Goal: Check status

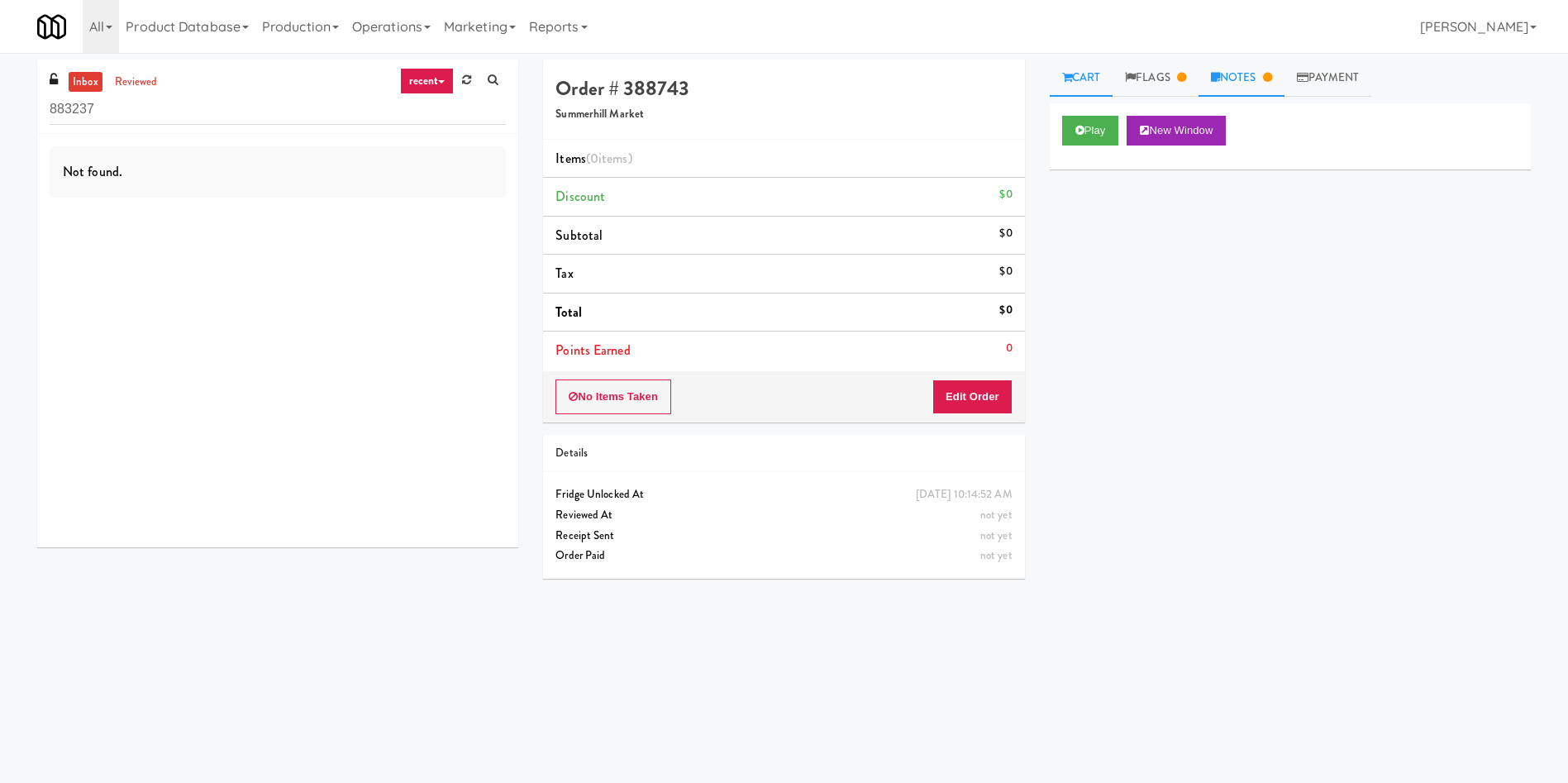
click at [1258, 84] on link "Notes" at bounding box center [1241, 78] width 86 height 38
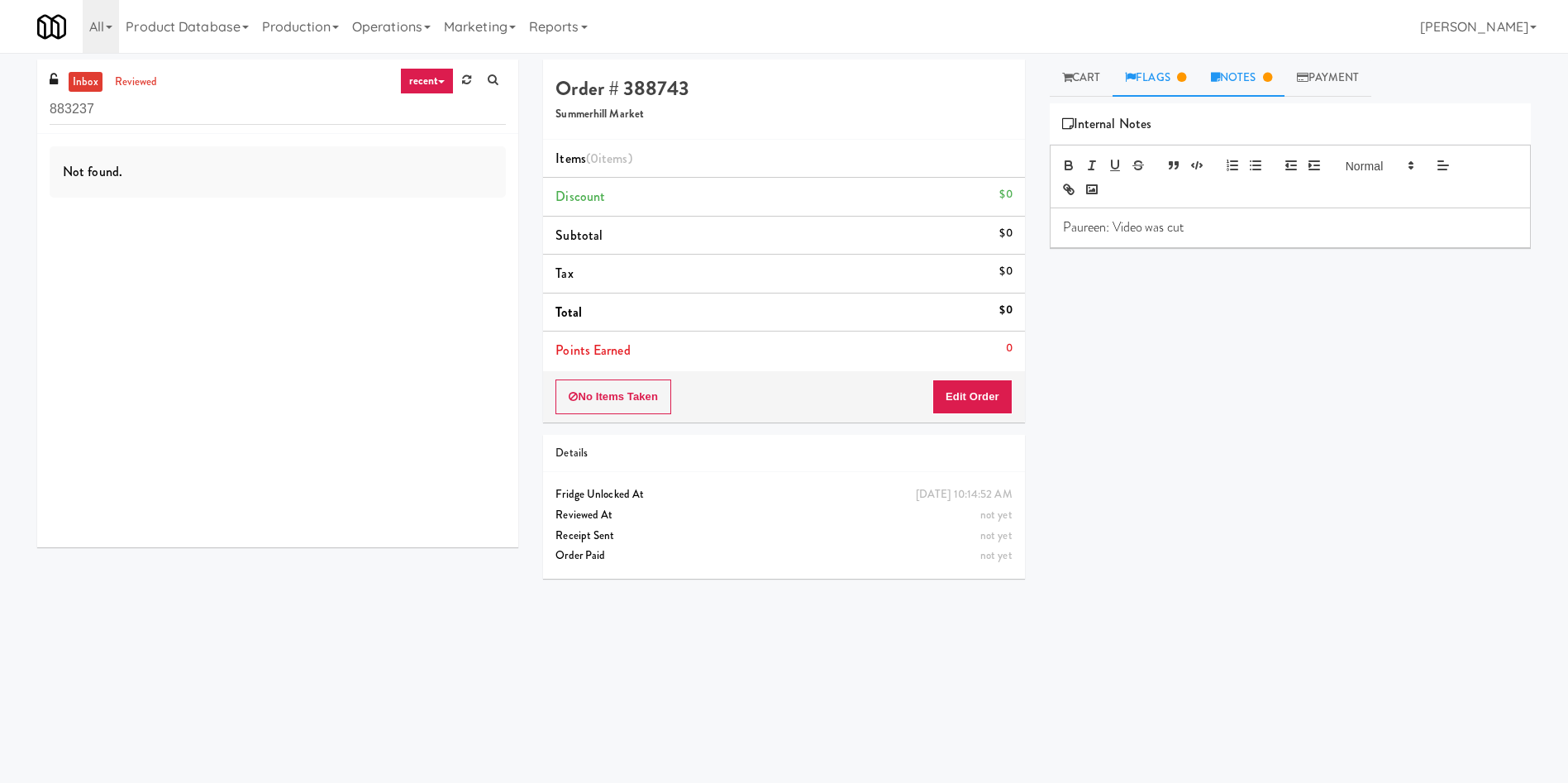
click at [1186, 79] on icon at bounding box center [1181, 77] width 9 height 11
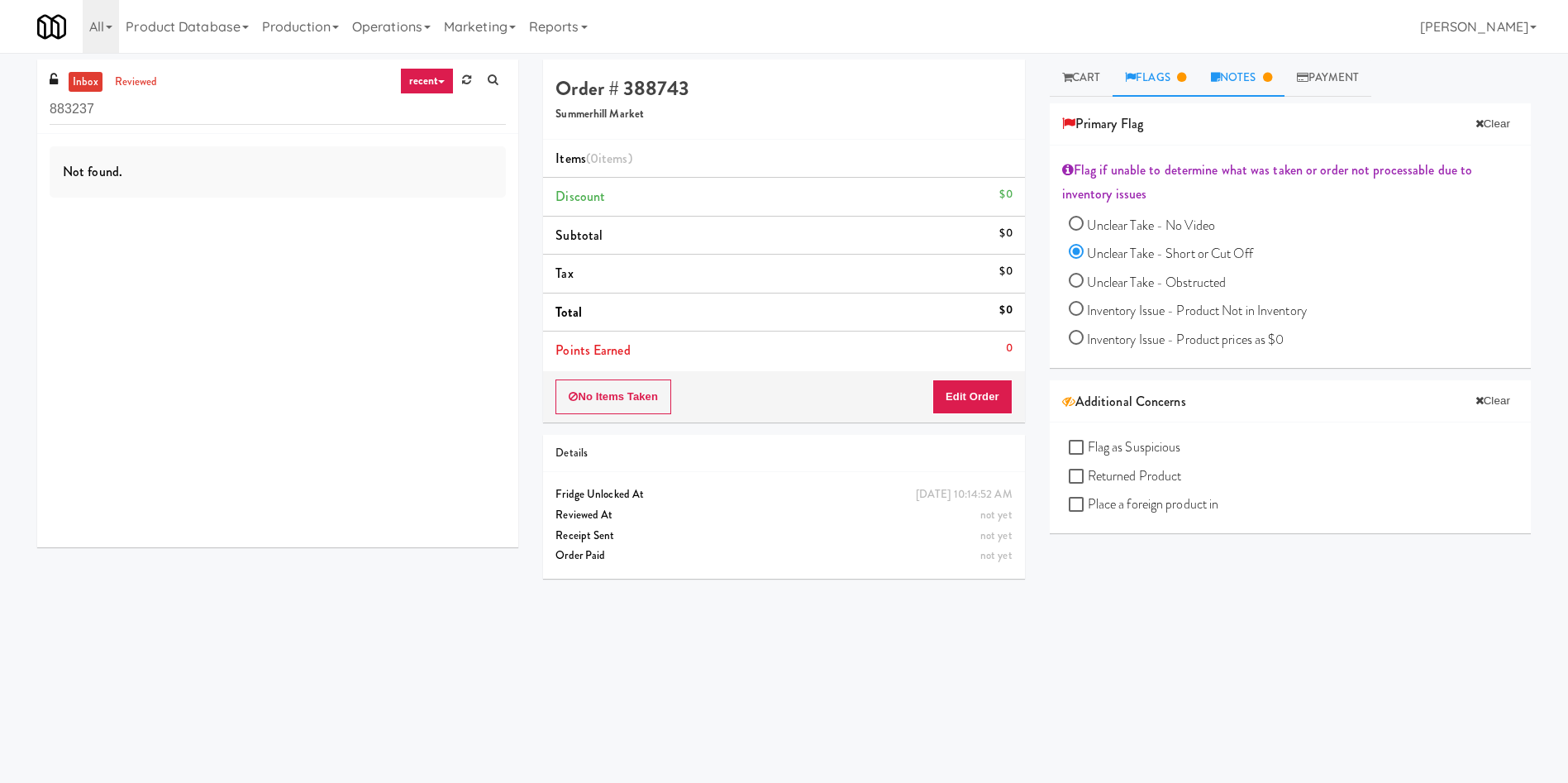
click at [1254, 66] on link "Notes" at bounding box center [1241, 78] width 86 height 38
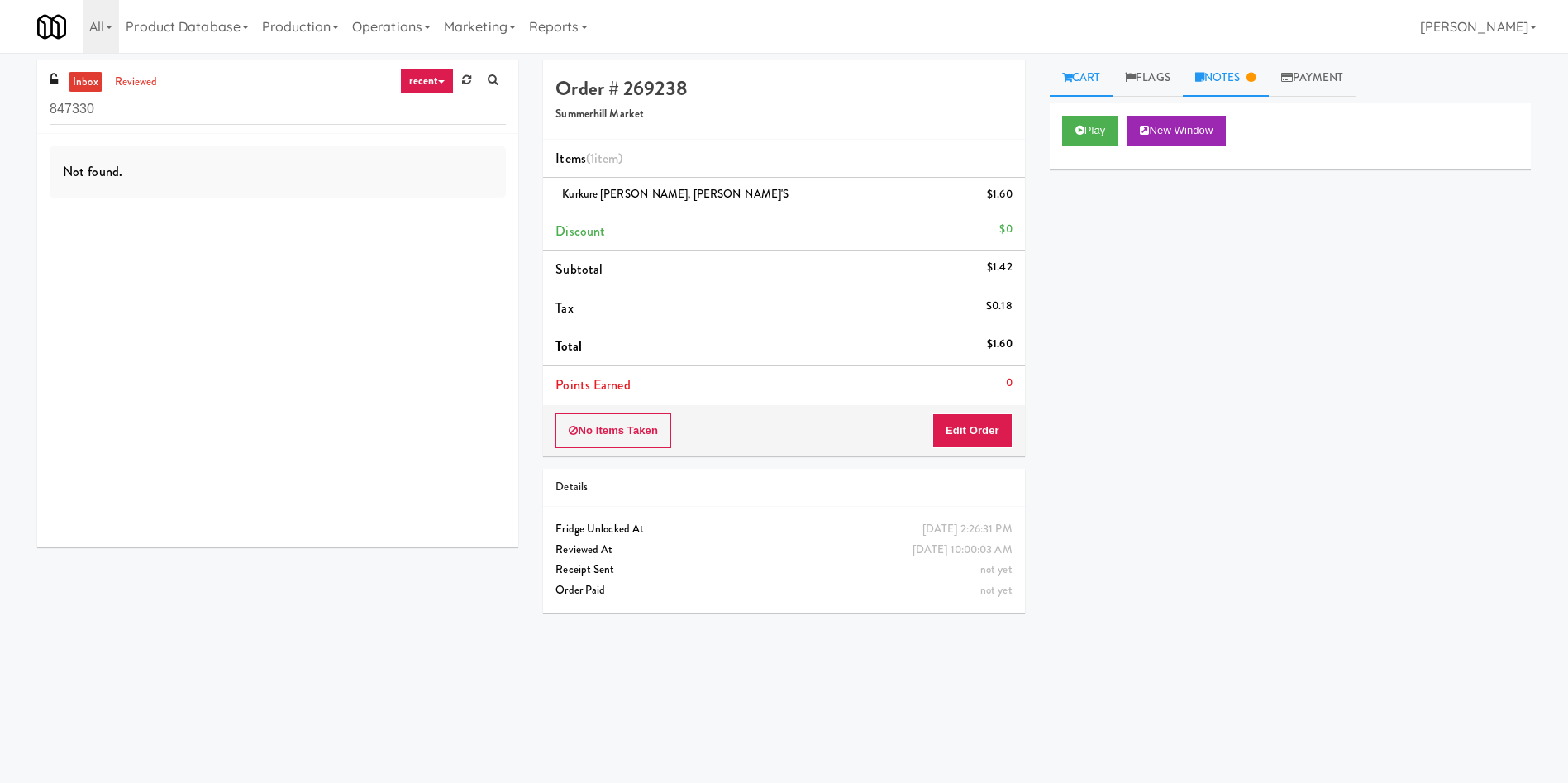
click at [1225, 84] on link "Notes" at bounding box center [1225, 78] width 86 height 38
click at [1242, 74] on link "Notes" at bounding box center [1225, 78] width 86 height 38
click at [1097, 85] on link "Cart" at bounding box center [1081, 78] width 63 height 38
click at [1078, 128] on icon at bounding box center [1079, 129] width 9 height 11
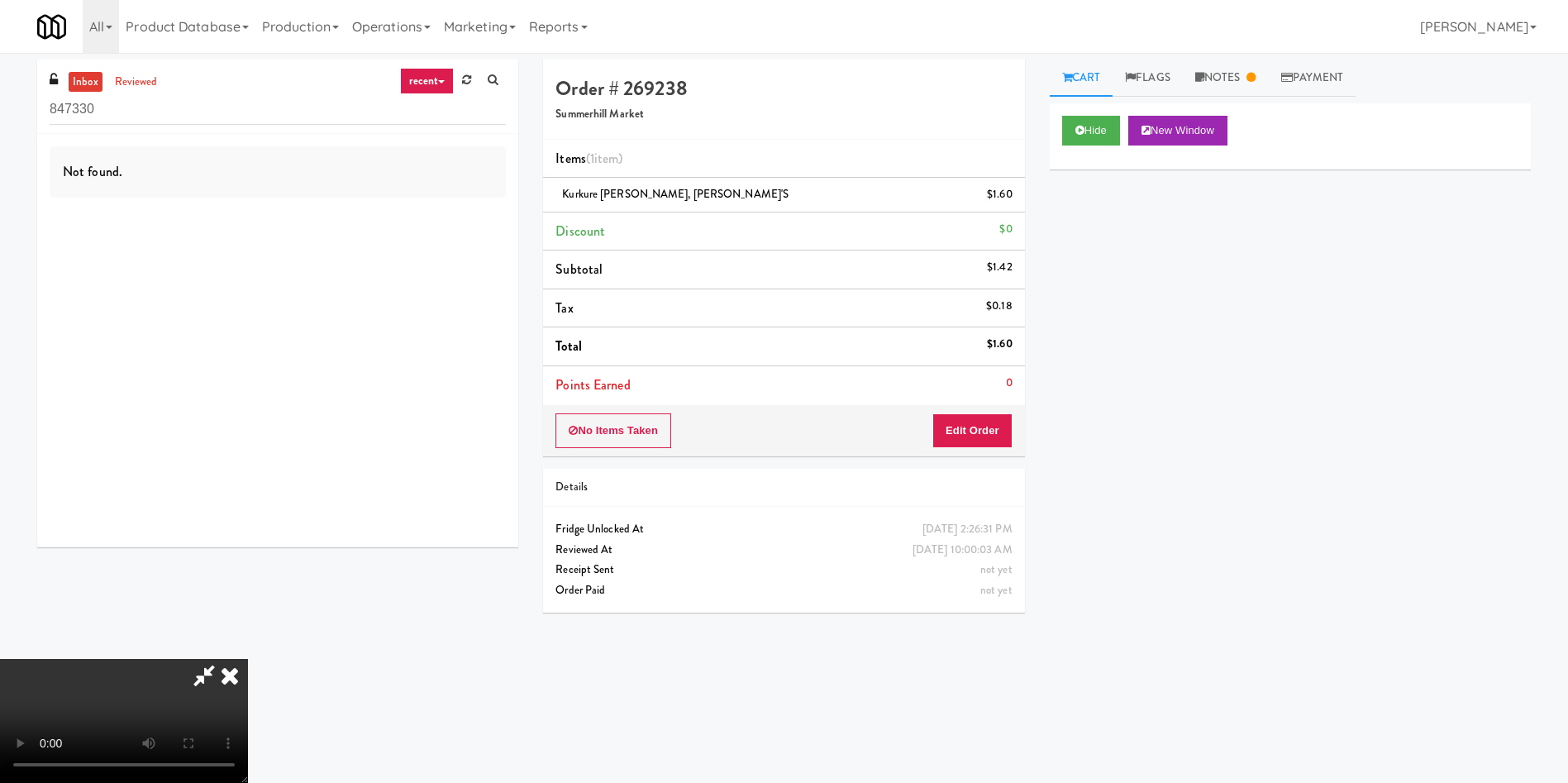
click at [248, 659] on video at bounding box center [123, 721] width 248 height 124
click at [248, 659] on icon at bounding box center [229, 674] width 37 height 33
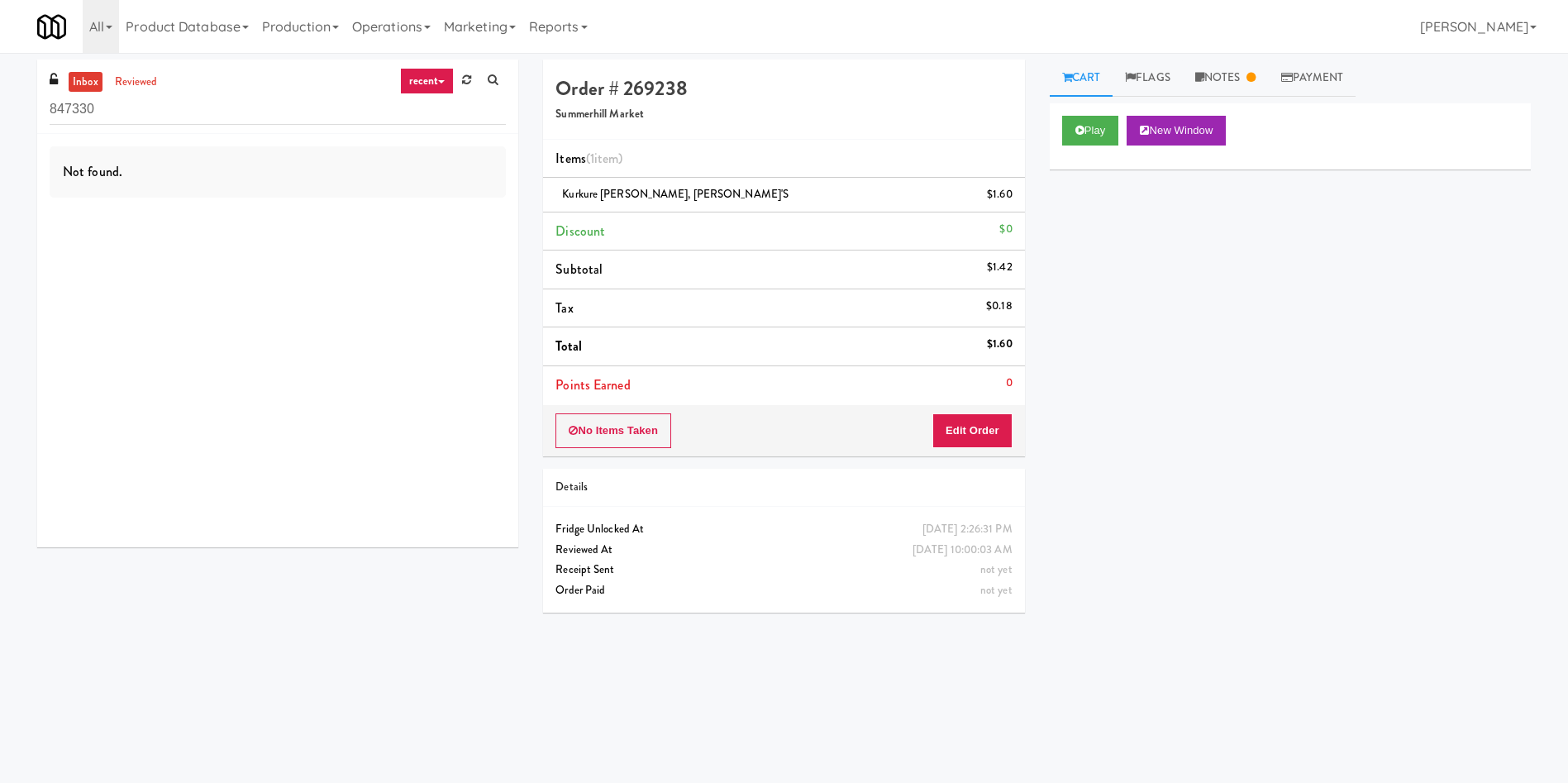
click at [81, 72] on link "inbox" at bounding box center [85, 82] width 34 height 21
click at [120, 77] on link "reviewed" at bounding box center [136, 82] width 51 height 21
click at [140, 86] on link "reviewed" at bounding box center [136, 82] width 51 height 21
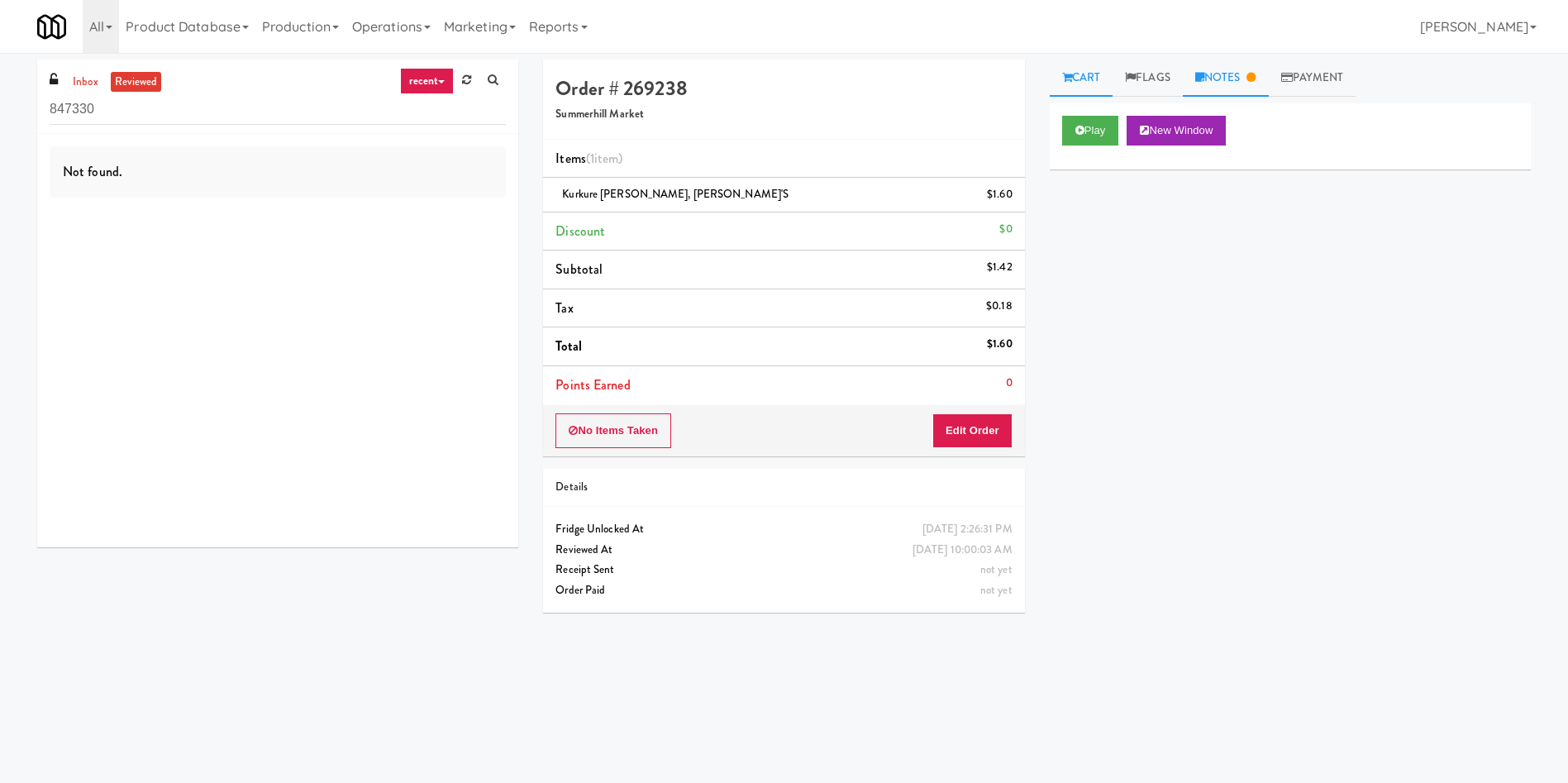
click at [1231, 77] on link "Notes" at bounding box center [1225, 78] width 86 height 38
click at [1080, 71] on link "Cart" at bounding box center [1081, 78] width 63 height 38
click at [1075, 119] on button "Play" at bounding box center [1091, 130] width 57 height 30
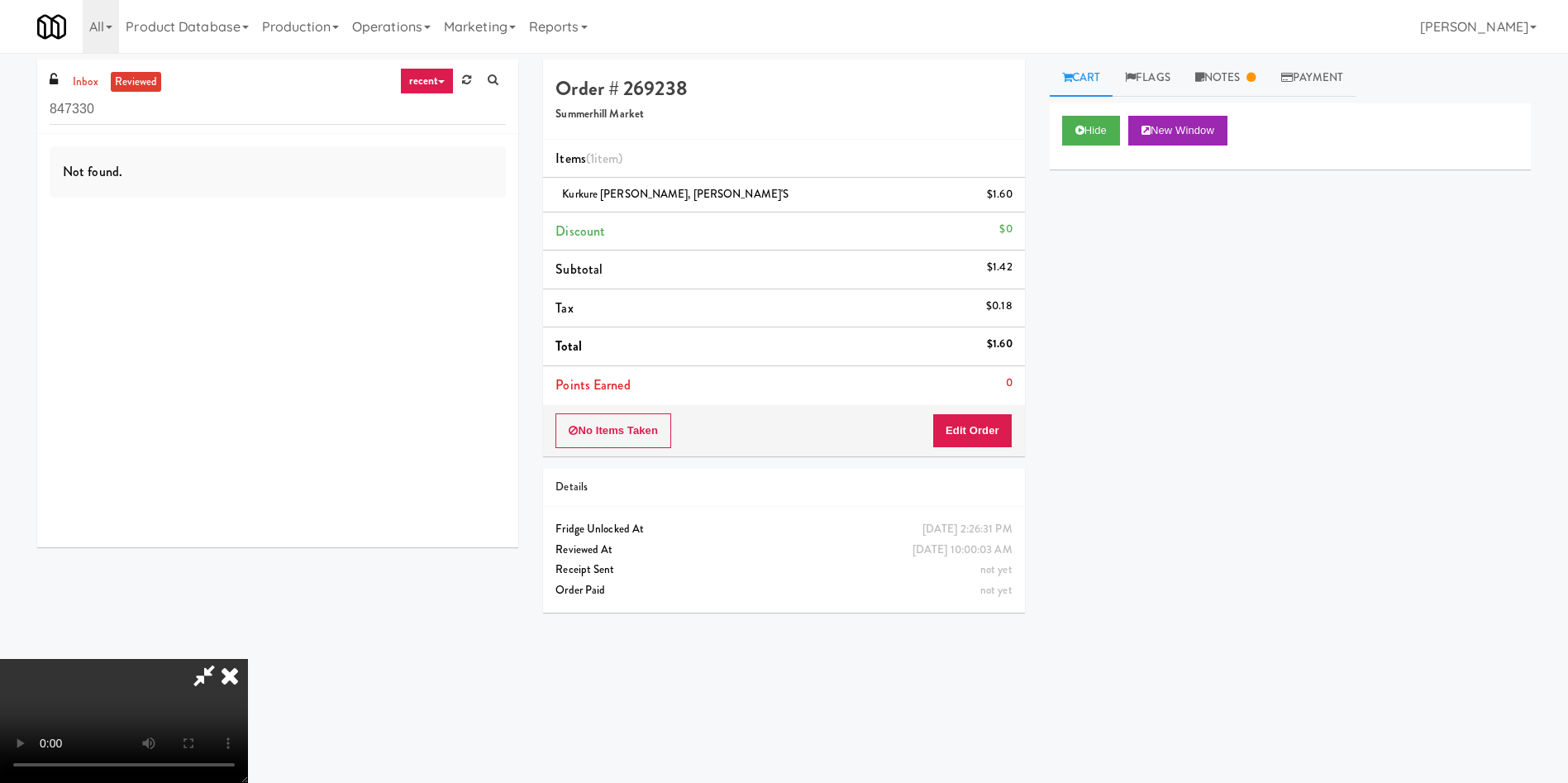
click at [248, 659] on icon at bounding box center [229, 674] width 37 height 33
